Goal: Information Seeking & Learning: Learn about a topic

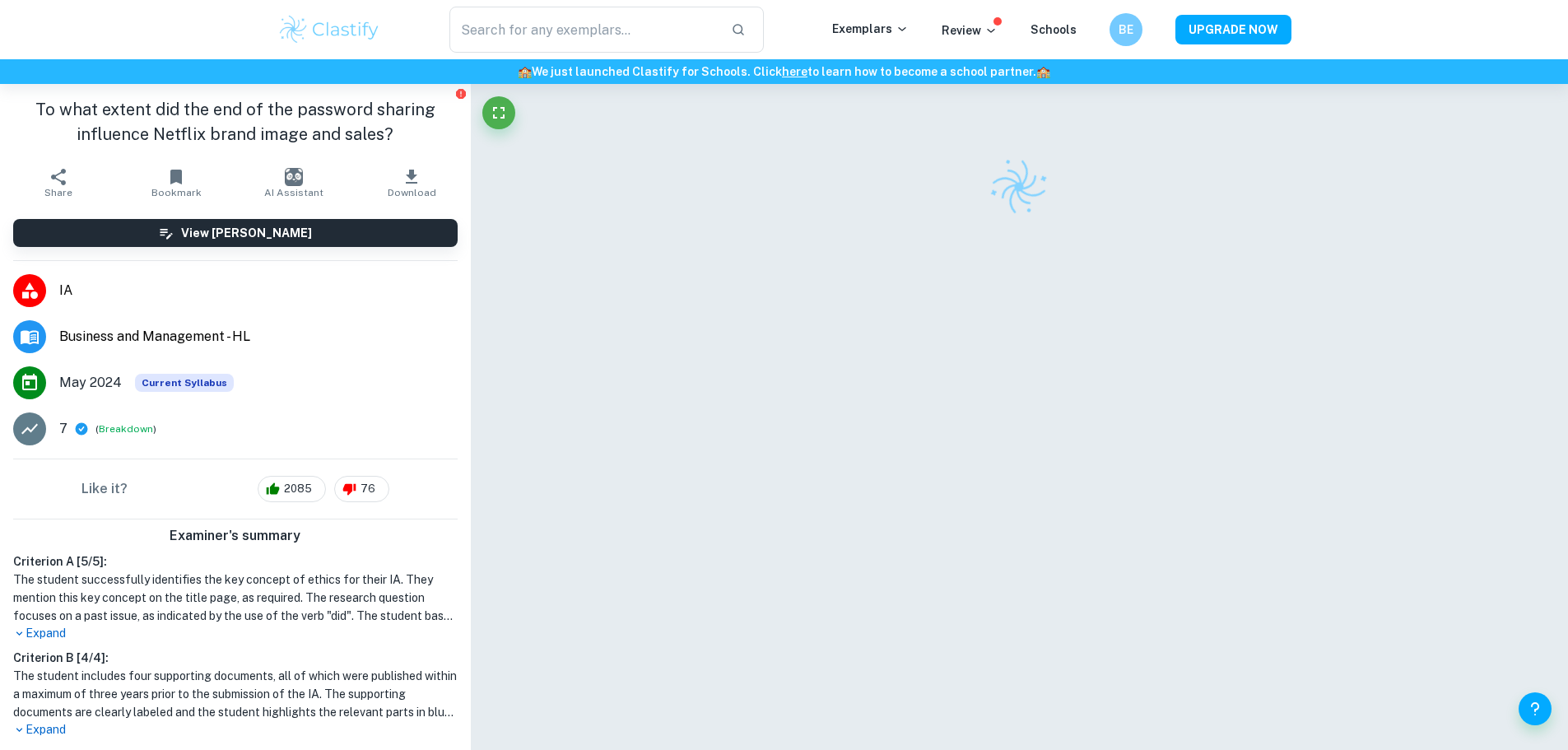
click at [362, 37] on img at bounding box center [329, 30] width 105 height 33
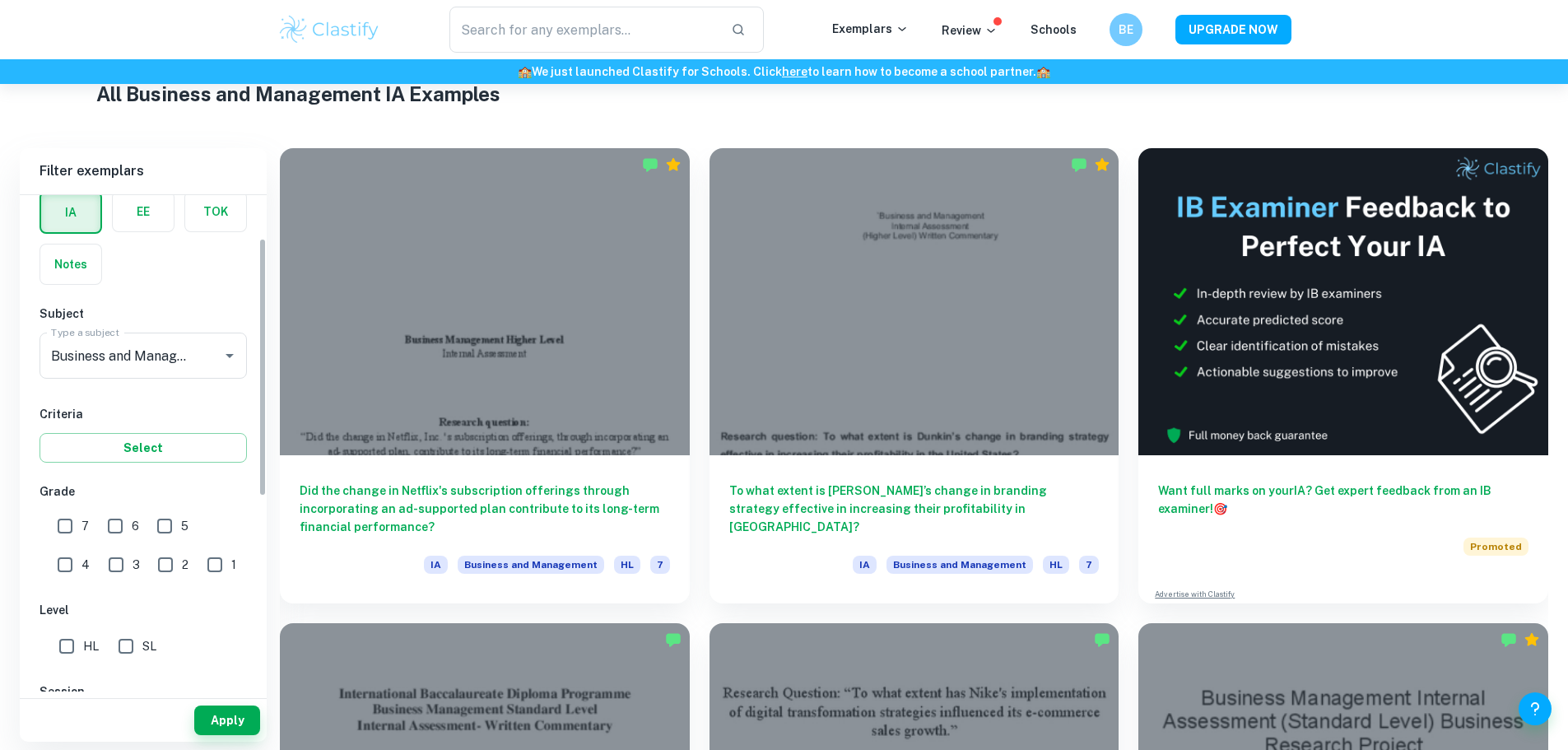
scroll to position [56, 0]
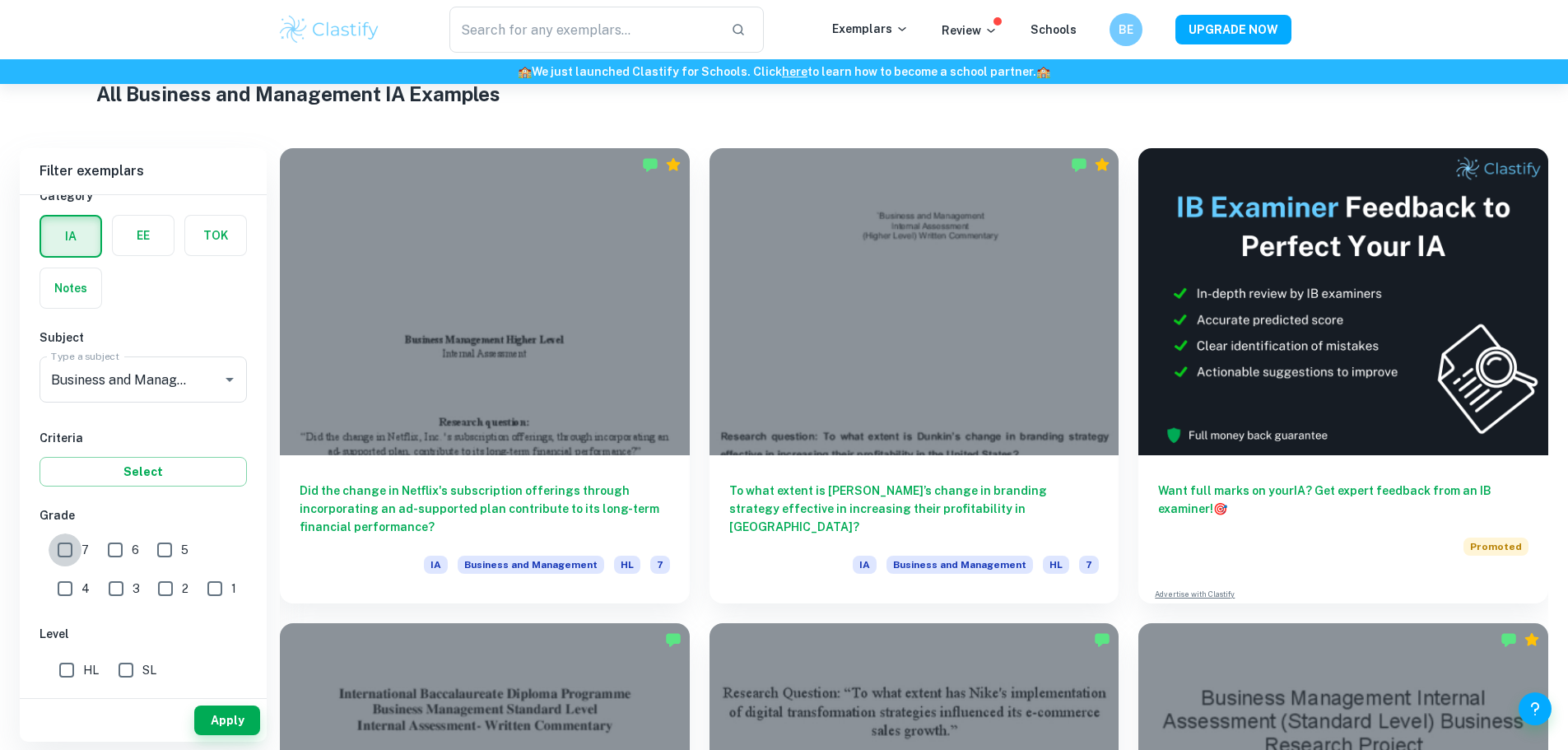
click at [75, 544] on input "7" at bounding box center [65, 550] width 33 height 33
checkbox input "true"
click at [235, 717] on button "Apply" at bounding box center [227, 719] width 65 height 30
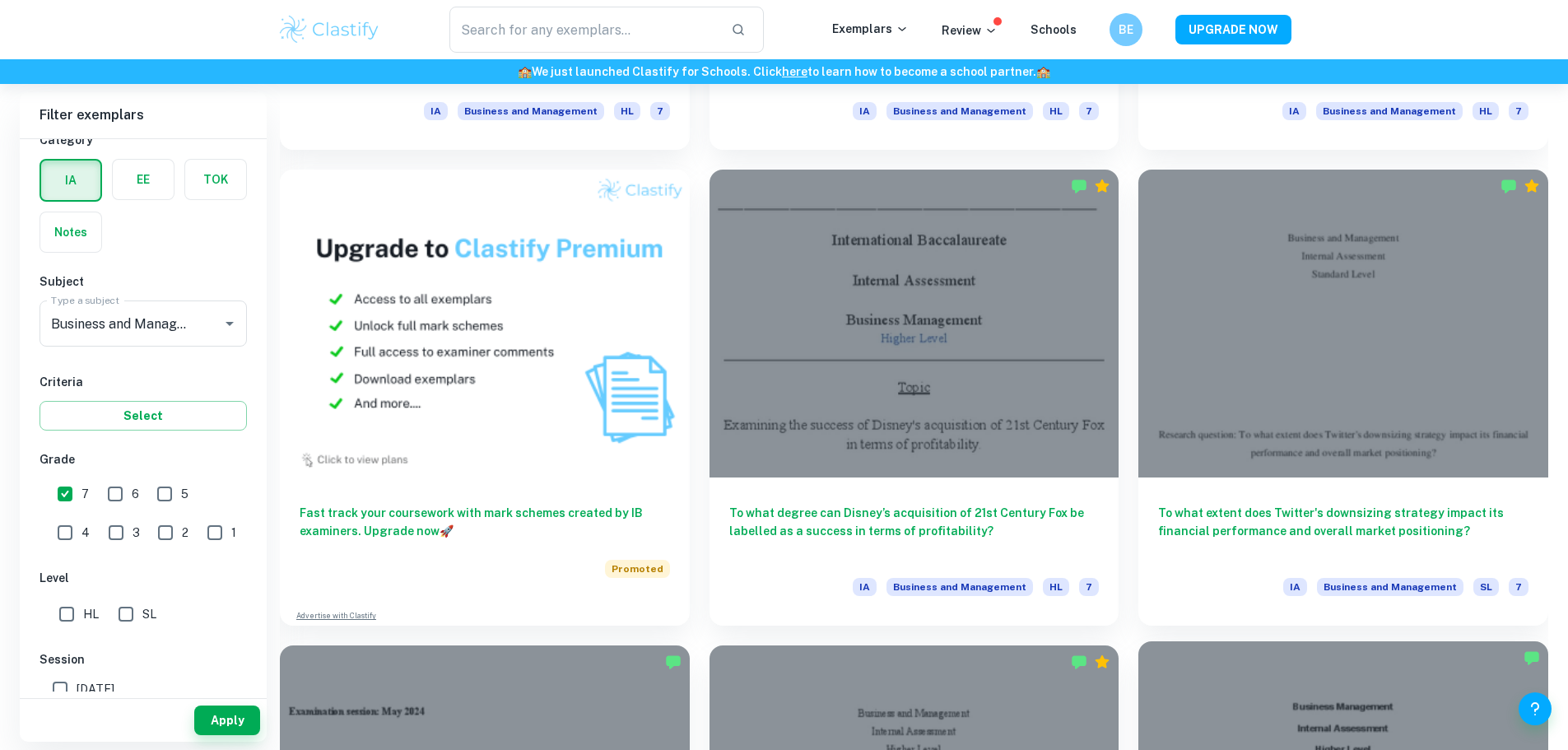
scroll to position [1335, 0]
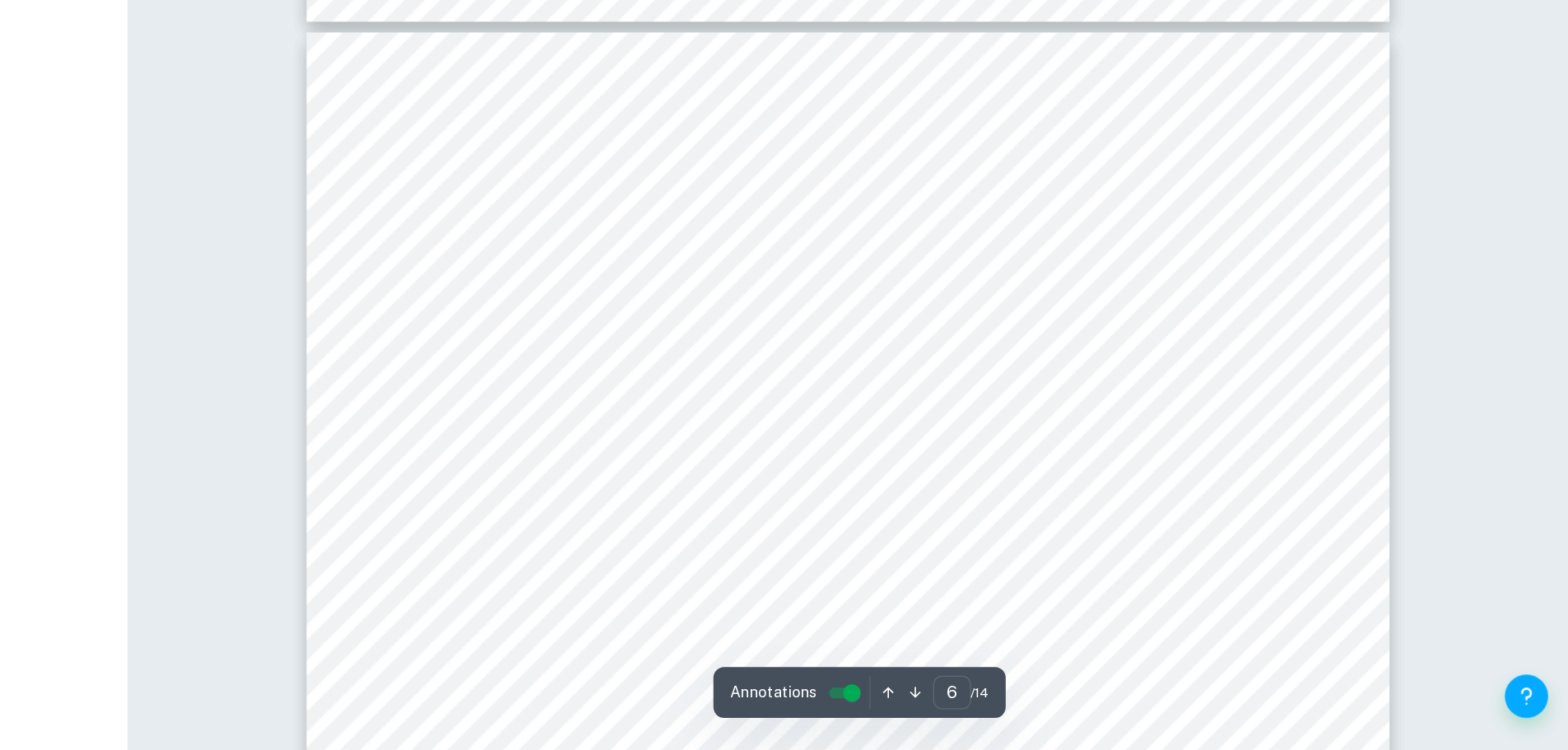
scroll to position [6023, 0]
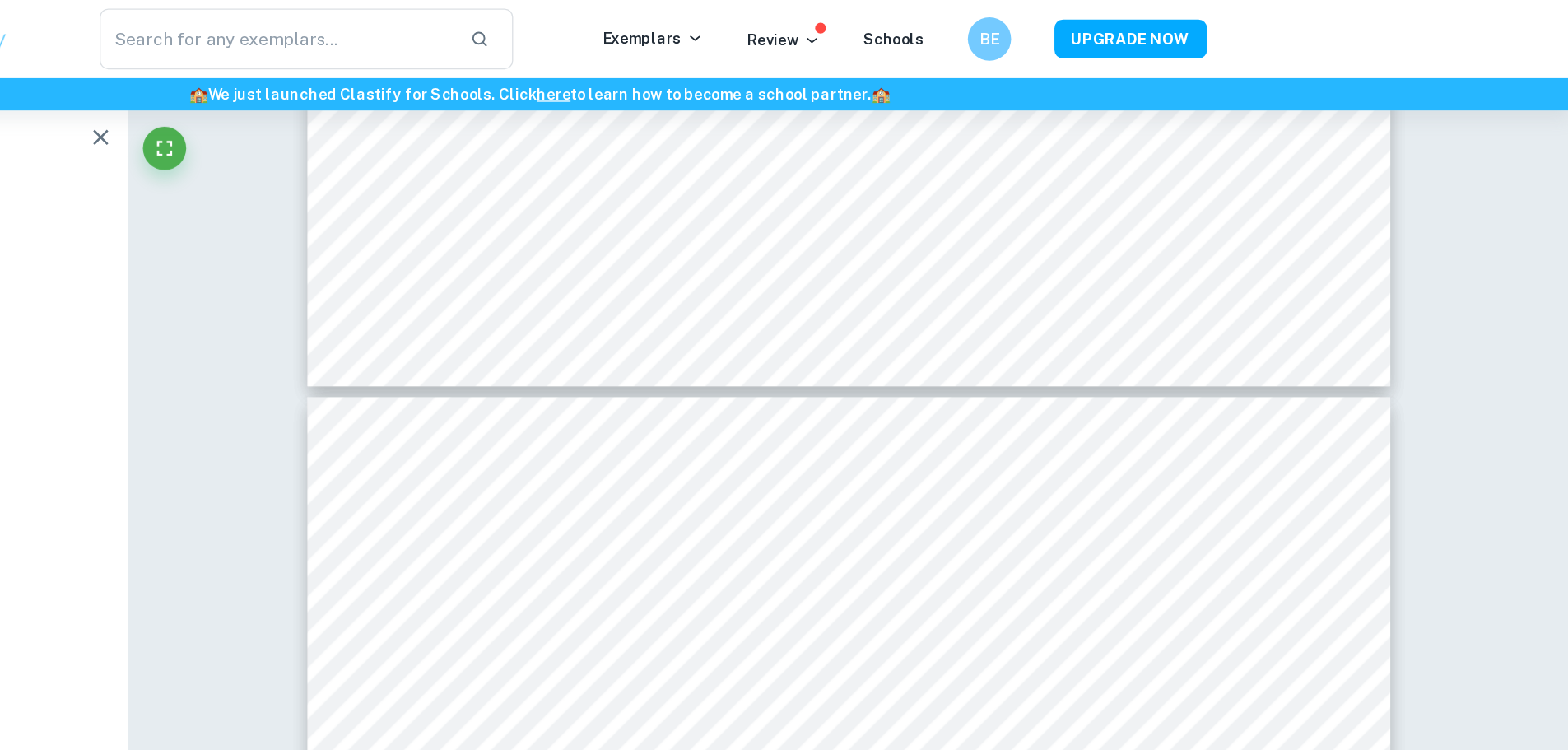
type input "5"
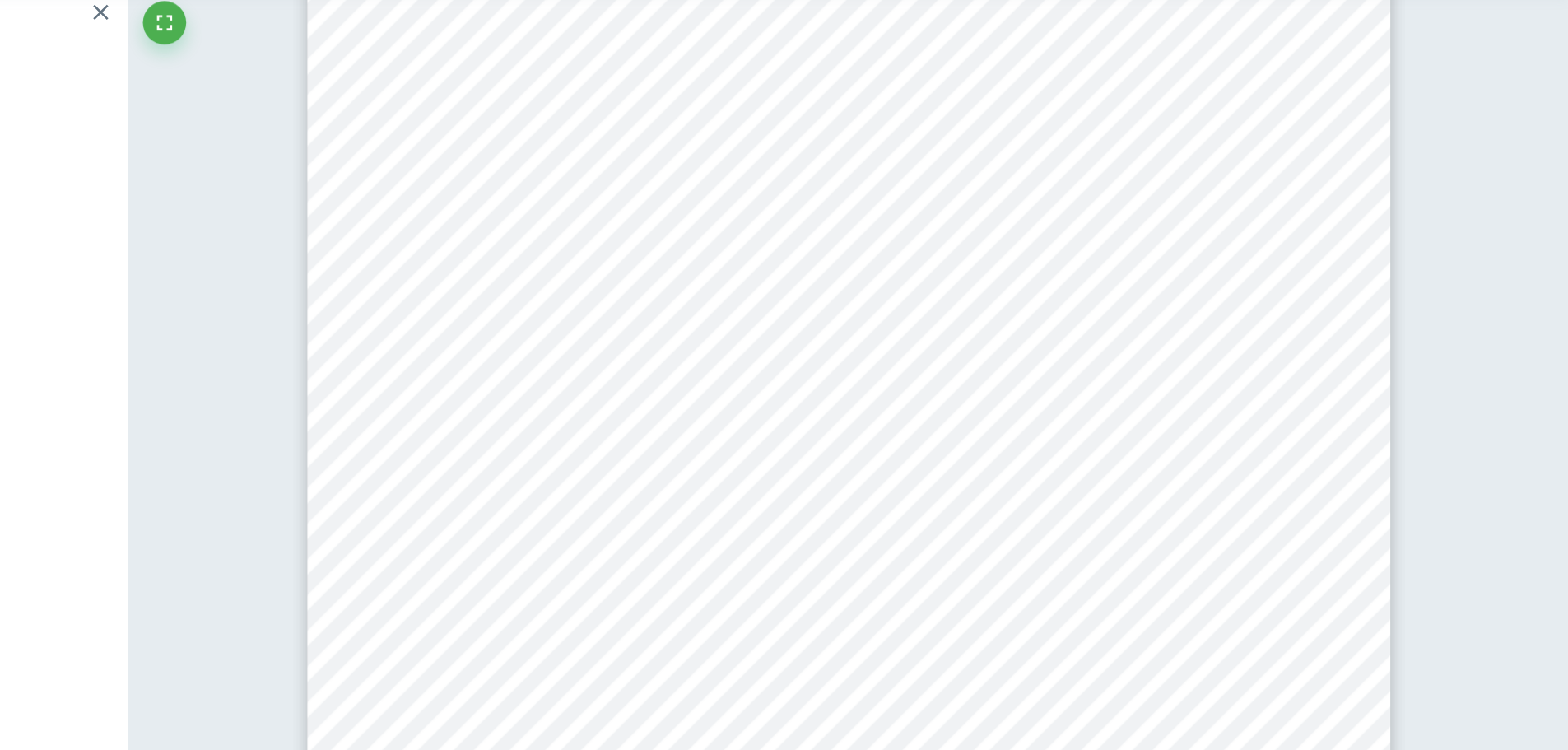
scroll to position [5237, 0]
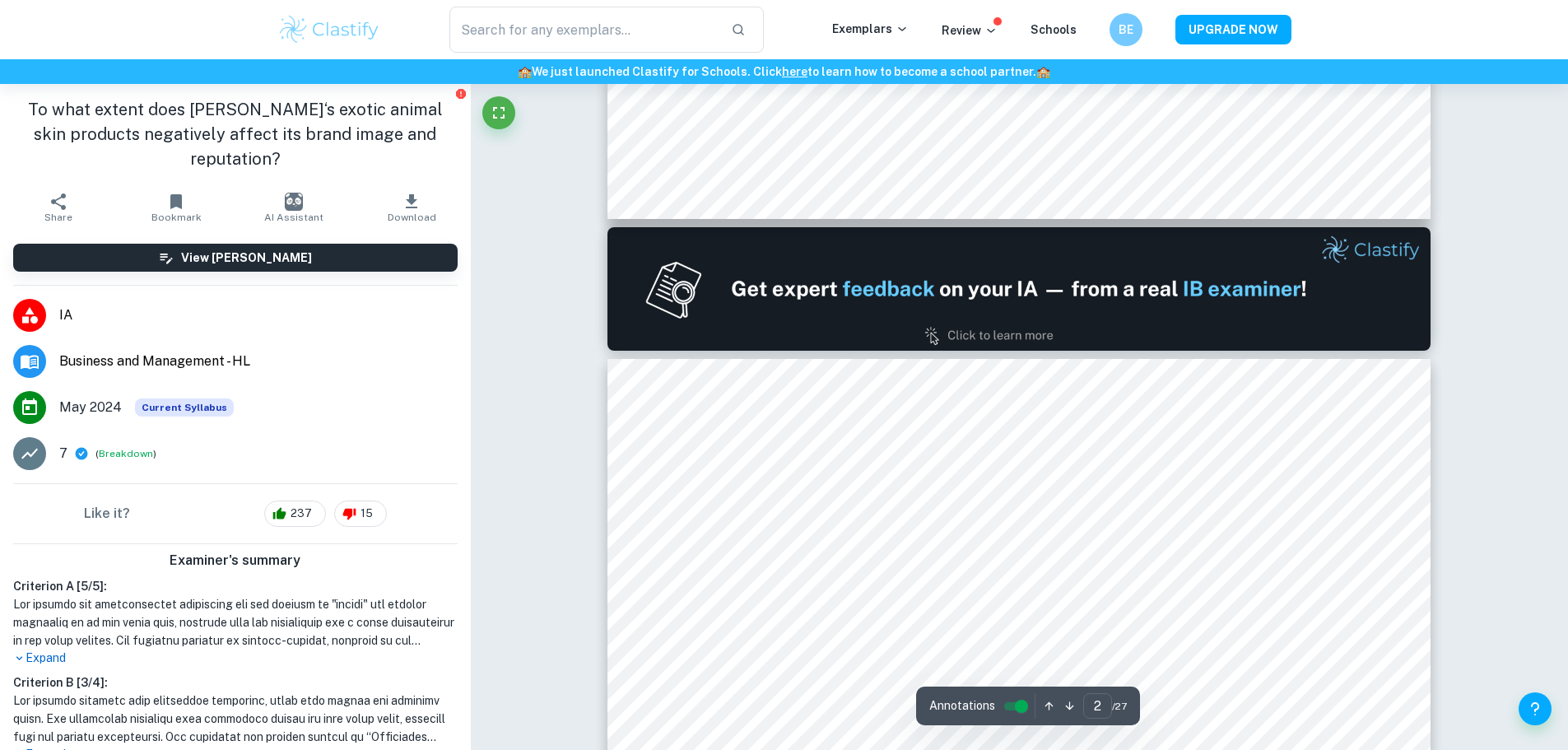
type input "2"
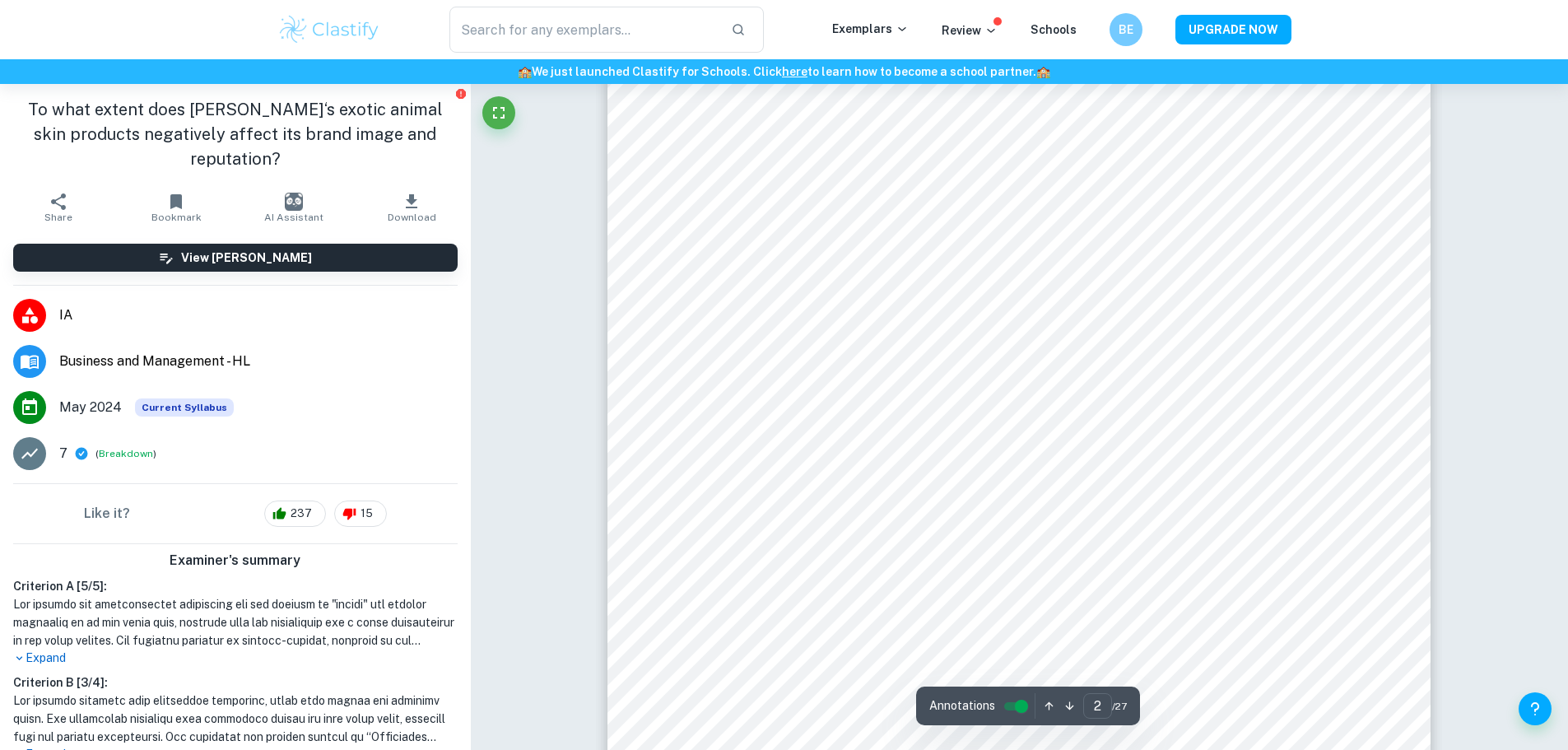
scroll to position [1354, 0]
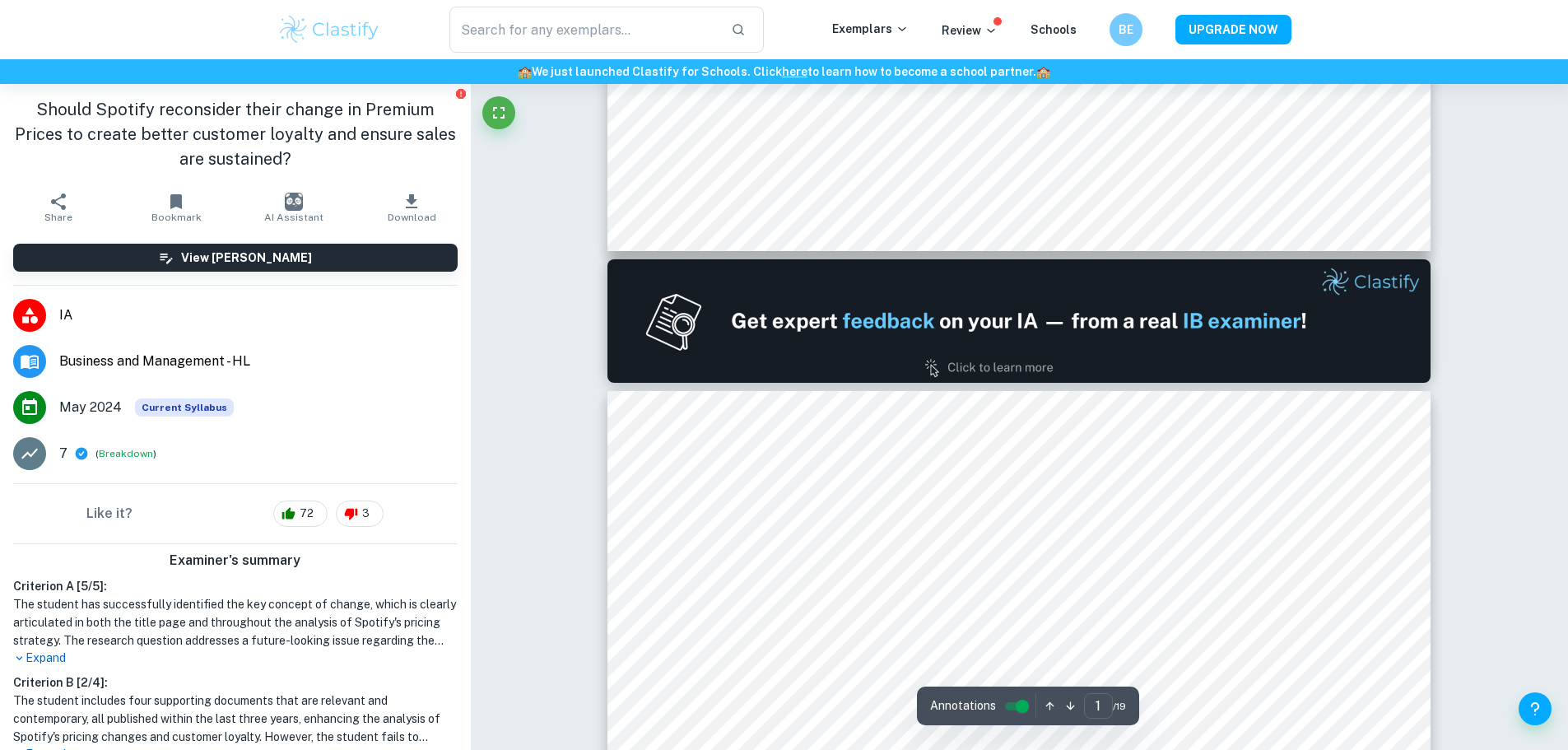
type input "2"
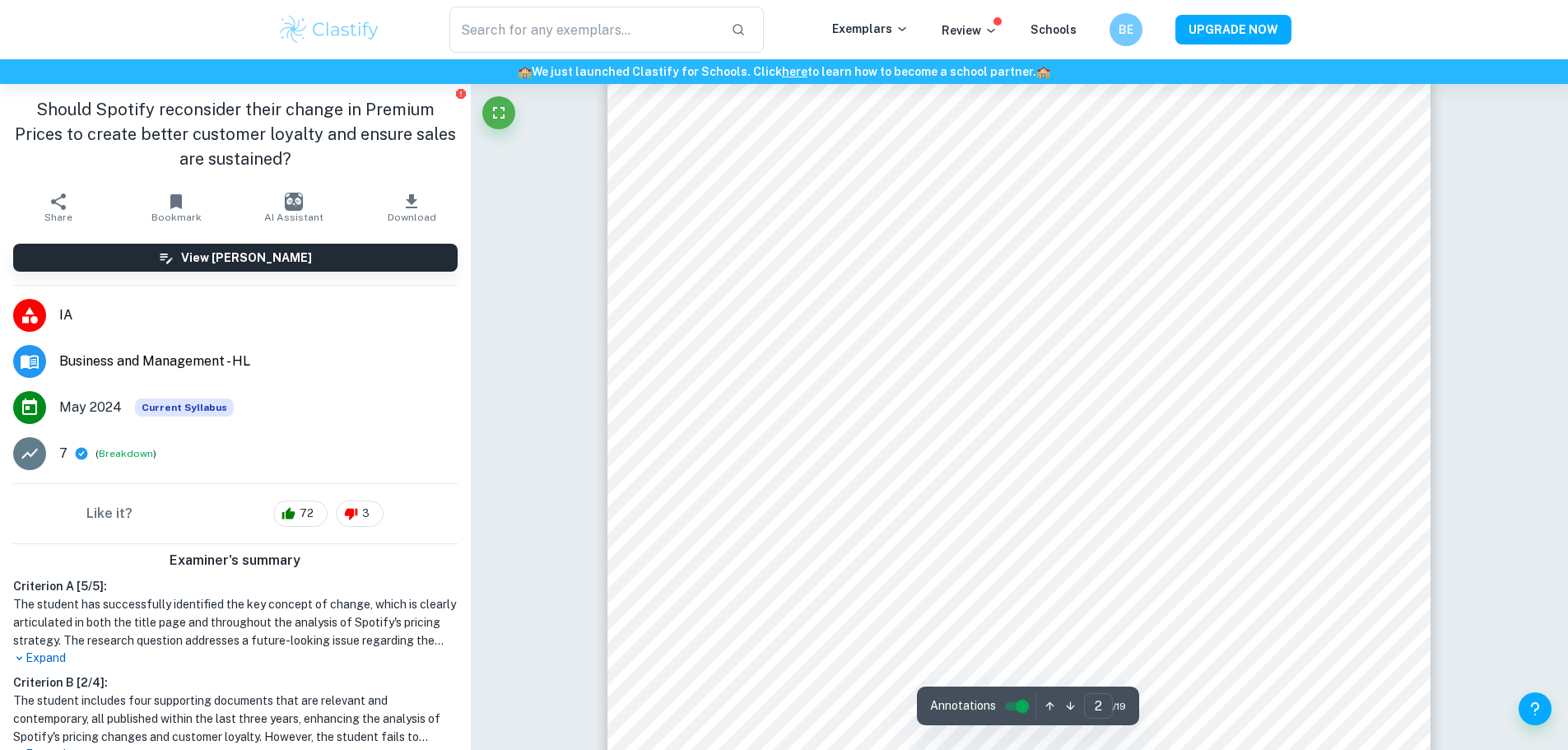
scroll to position [1261, 0]
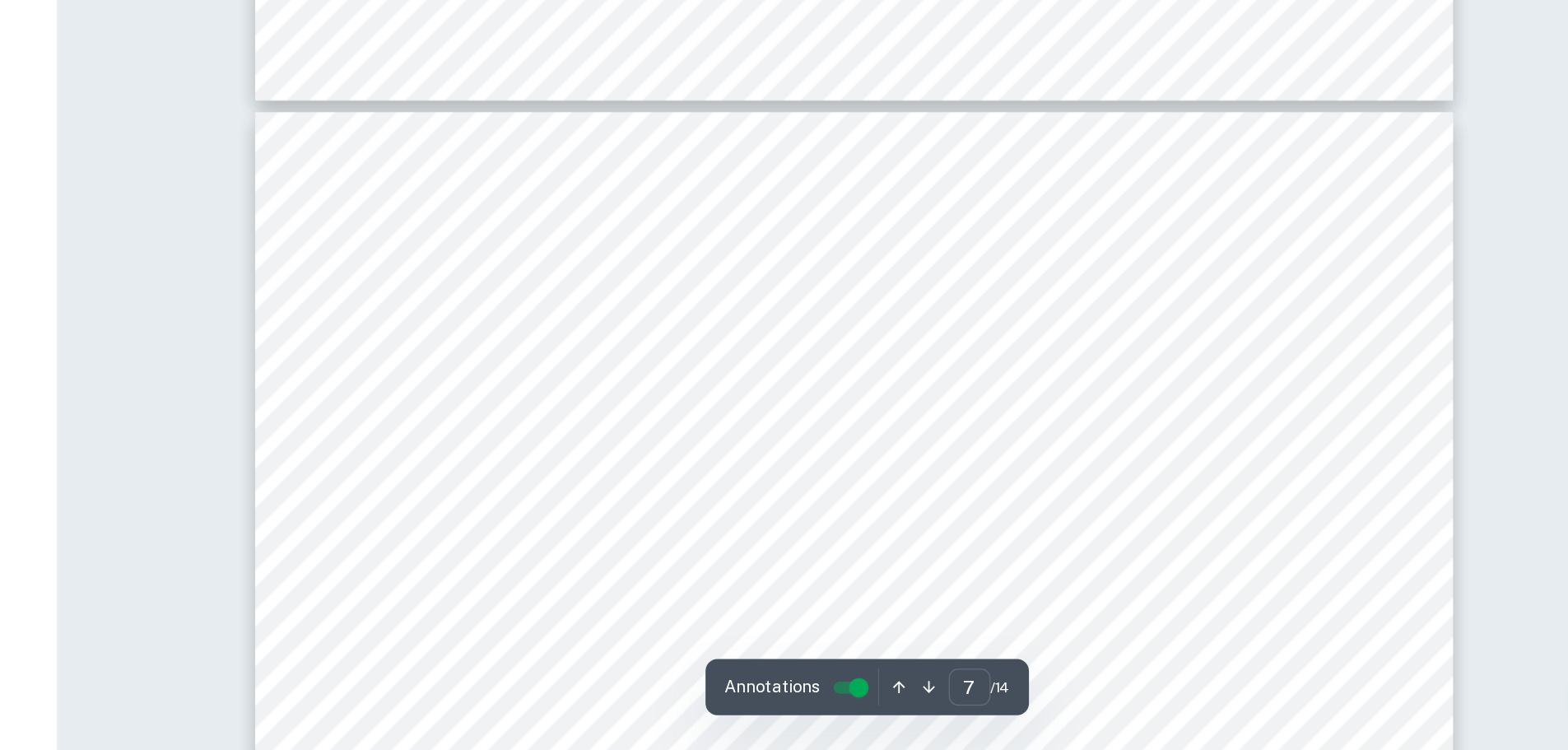
scroll to position [6500, 0]
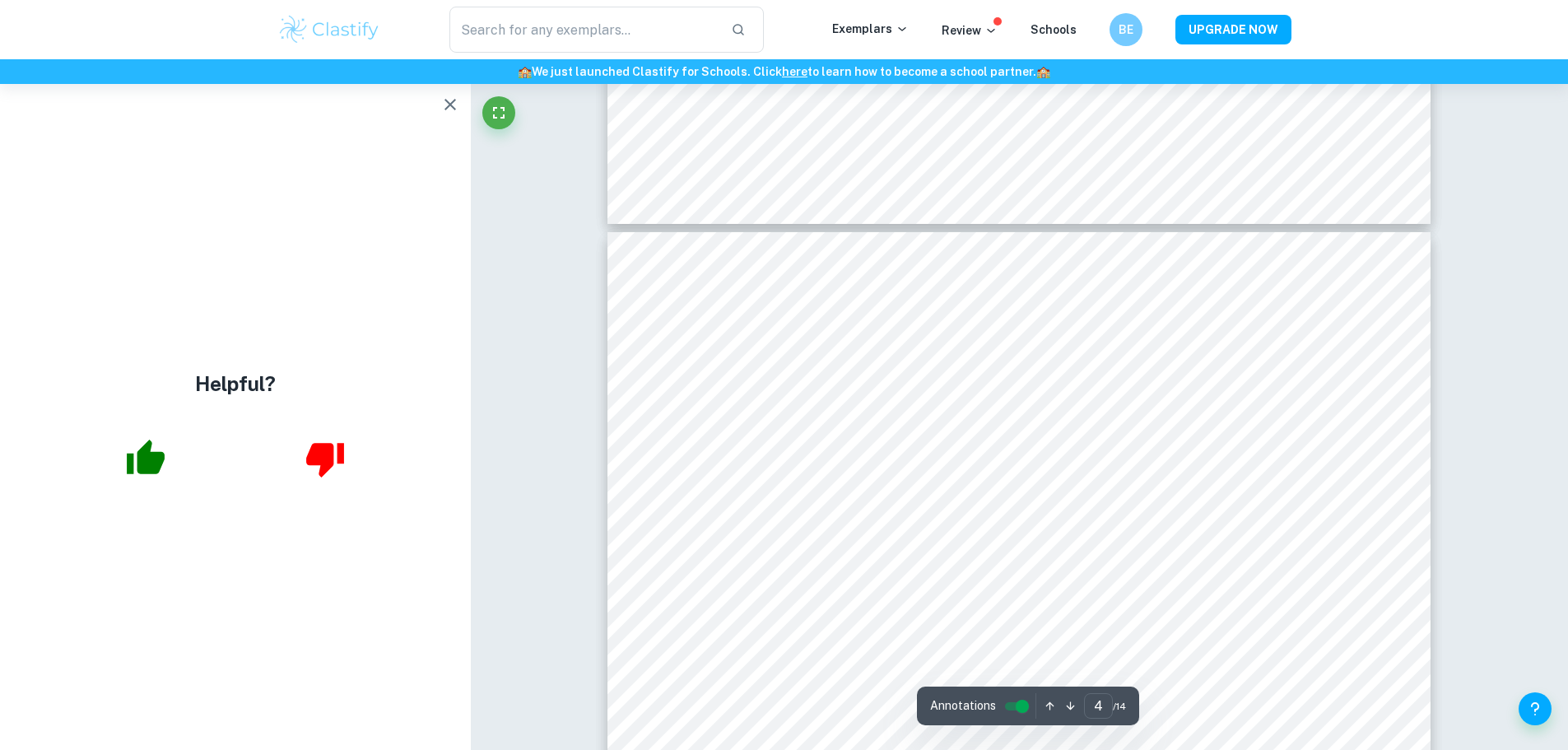
type input "3"
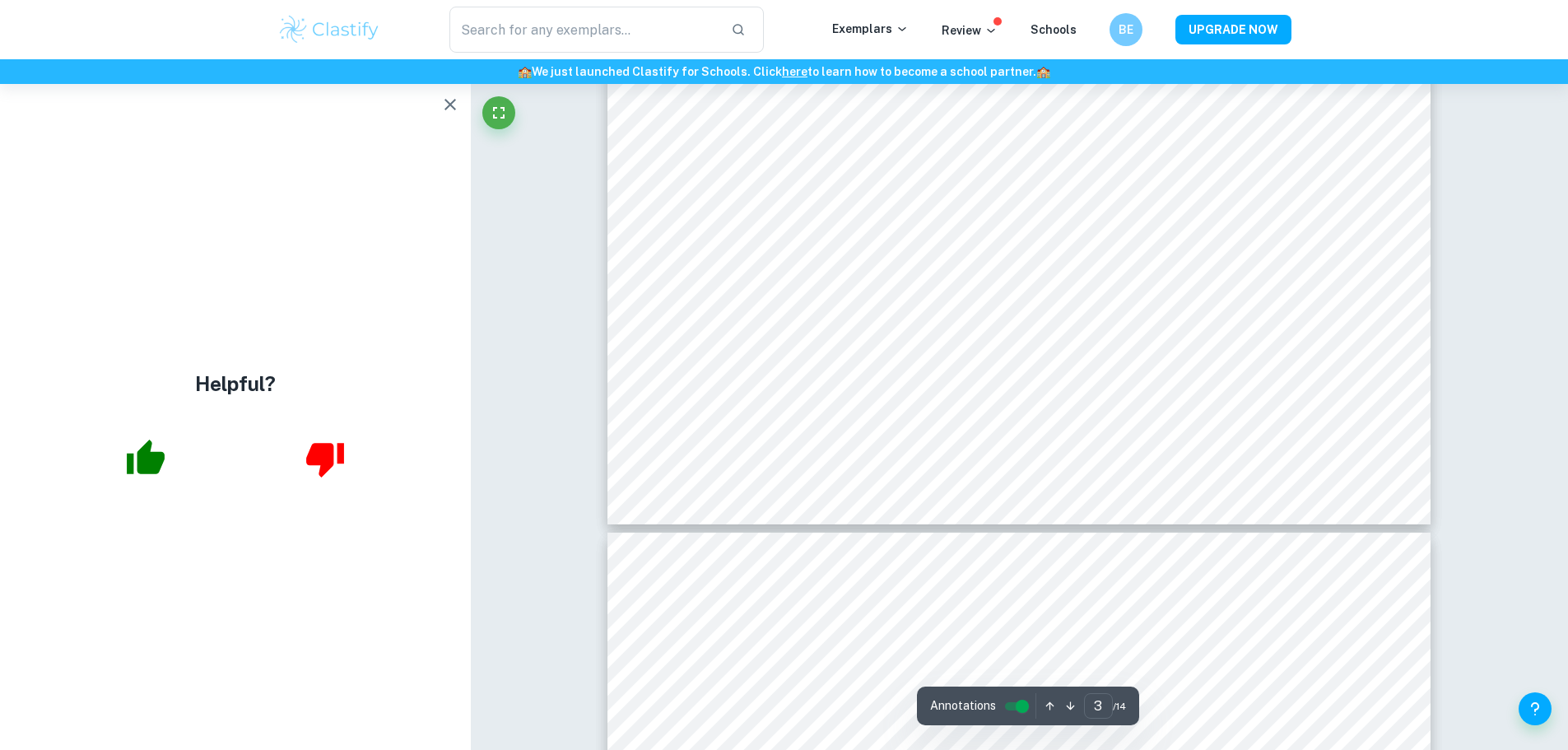
scroll to position [3031, 0]
